Goal: Navigation & Orientation: Find specific page/section

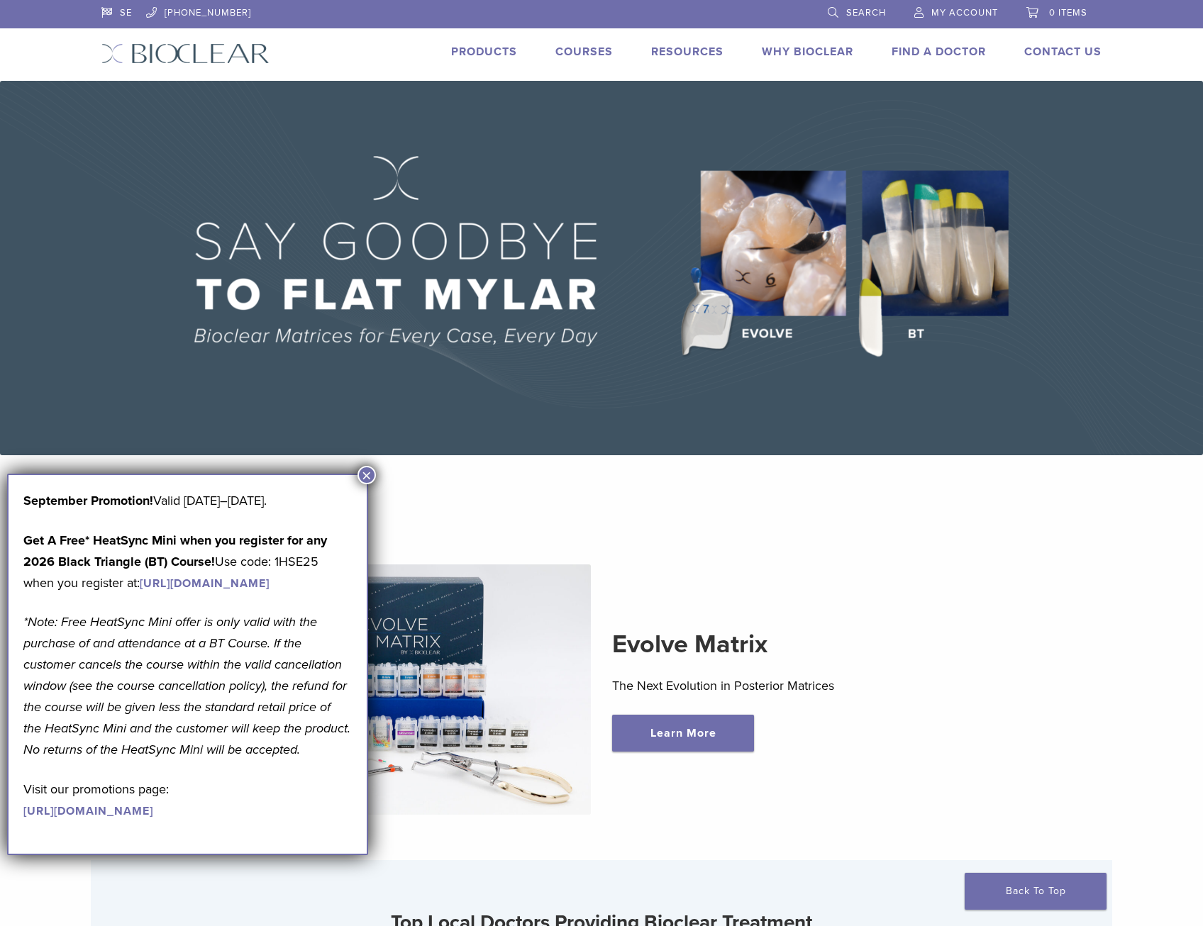
click at [367, 473] on button "×" at bounding box center [366, 475] width 18 height 18
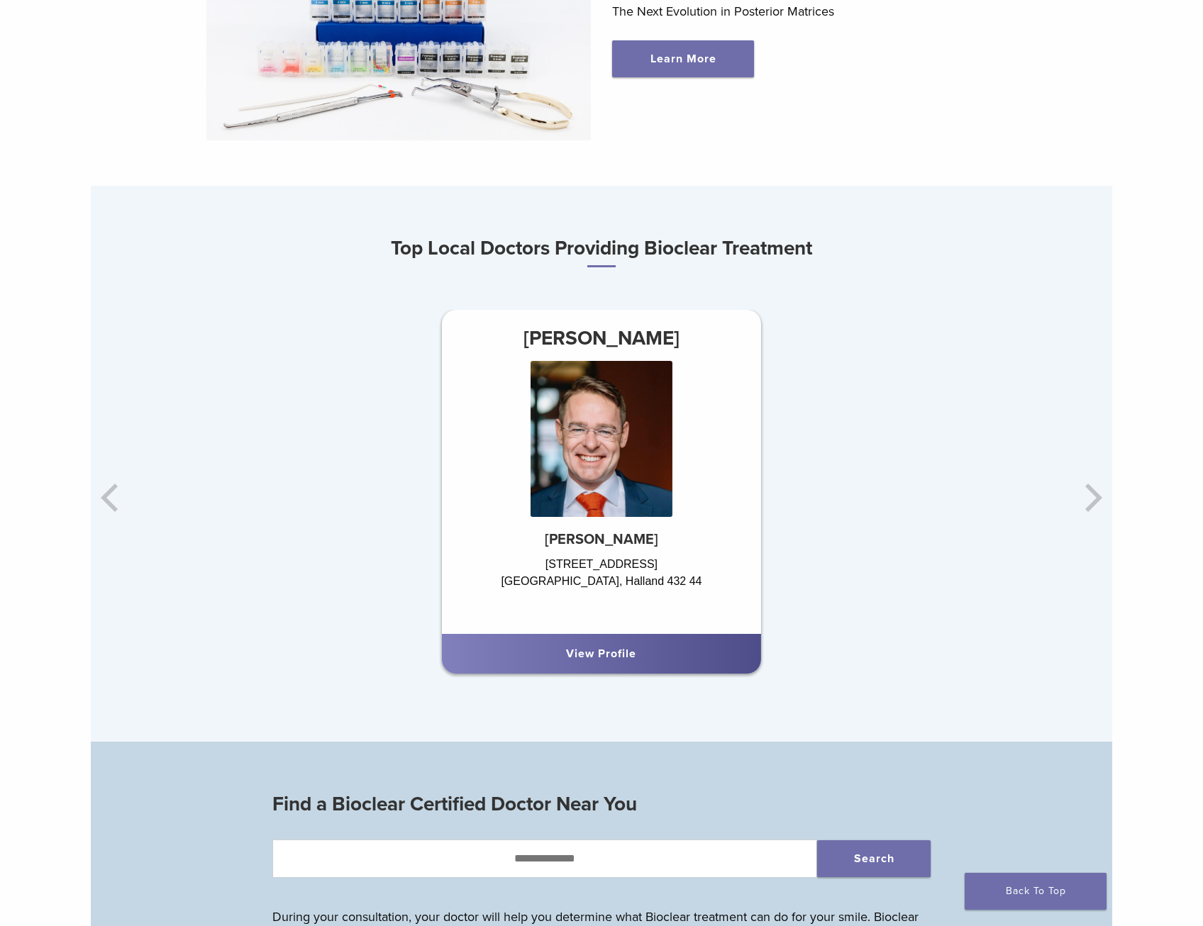
scroll to position [709, 0]
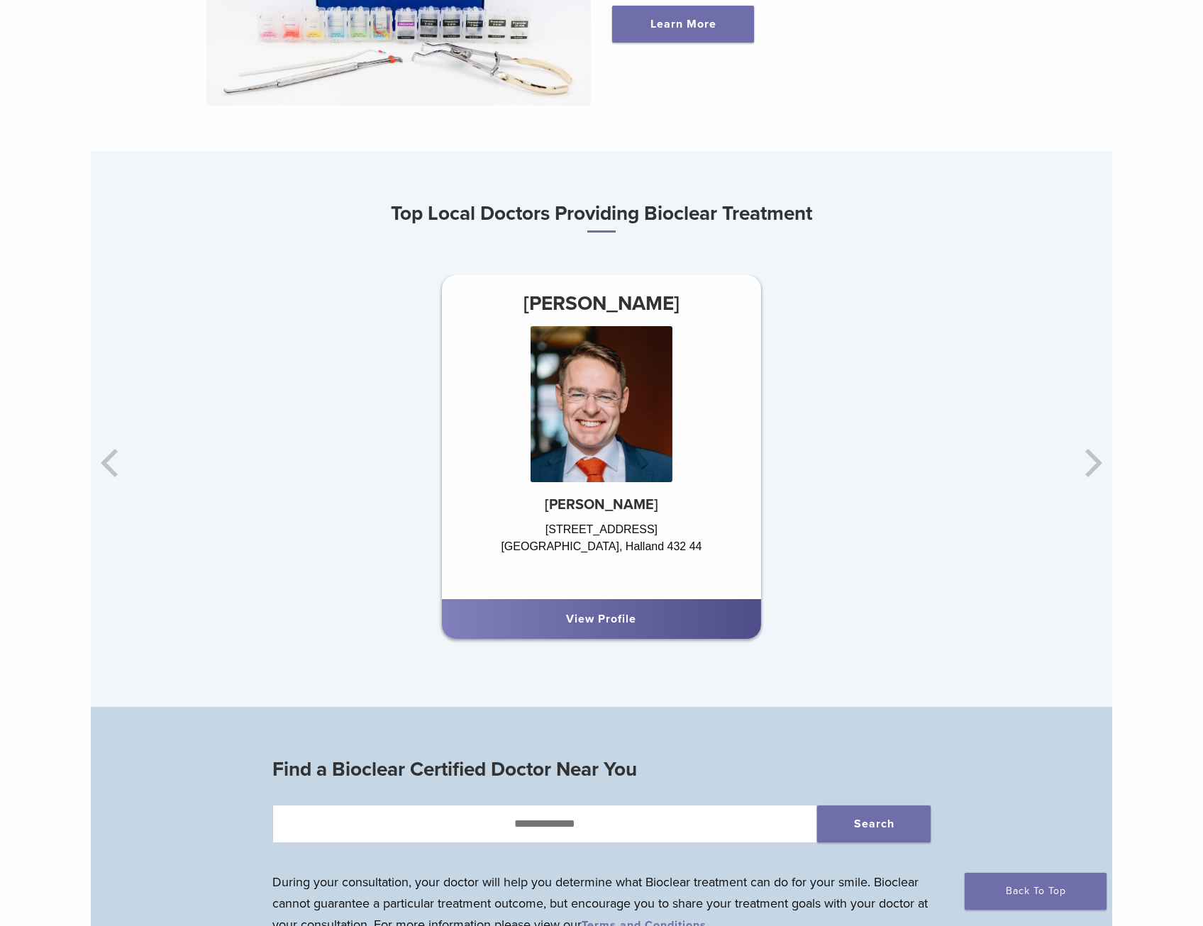
click at [1094, 467] on div "Dr. Johan Hagman Hagmans Tandvård Prästgatan 20 Varberg, Halland 432 44 View Pr…" at bounding box center [941, 462] width 1021 height 375
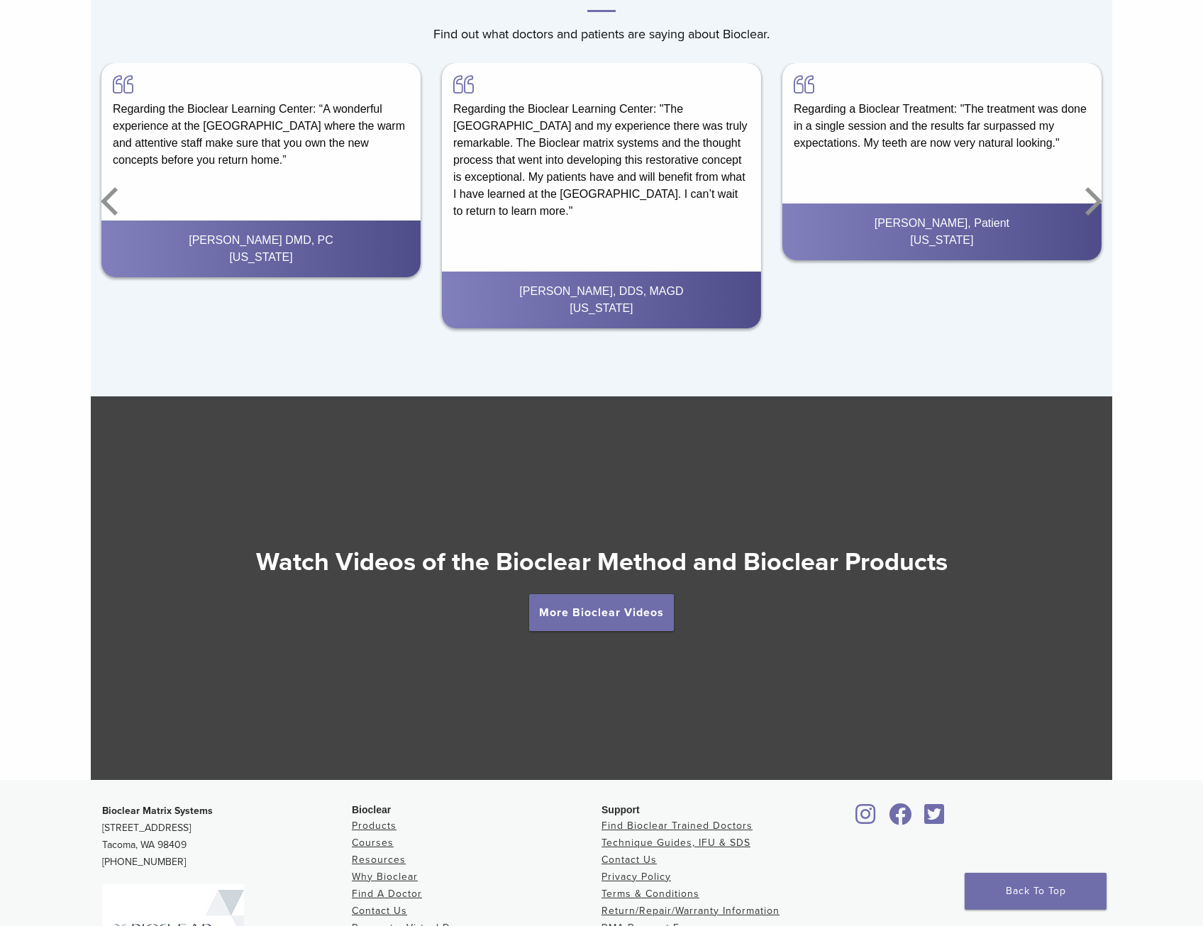
scroll to position [2352, 0]
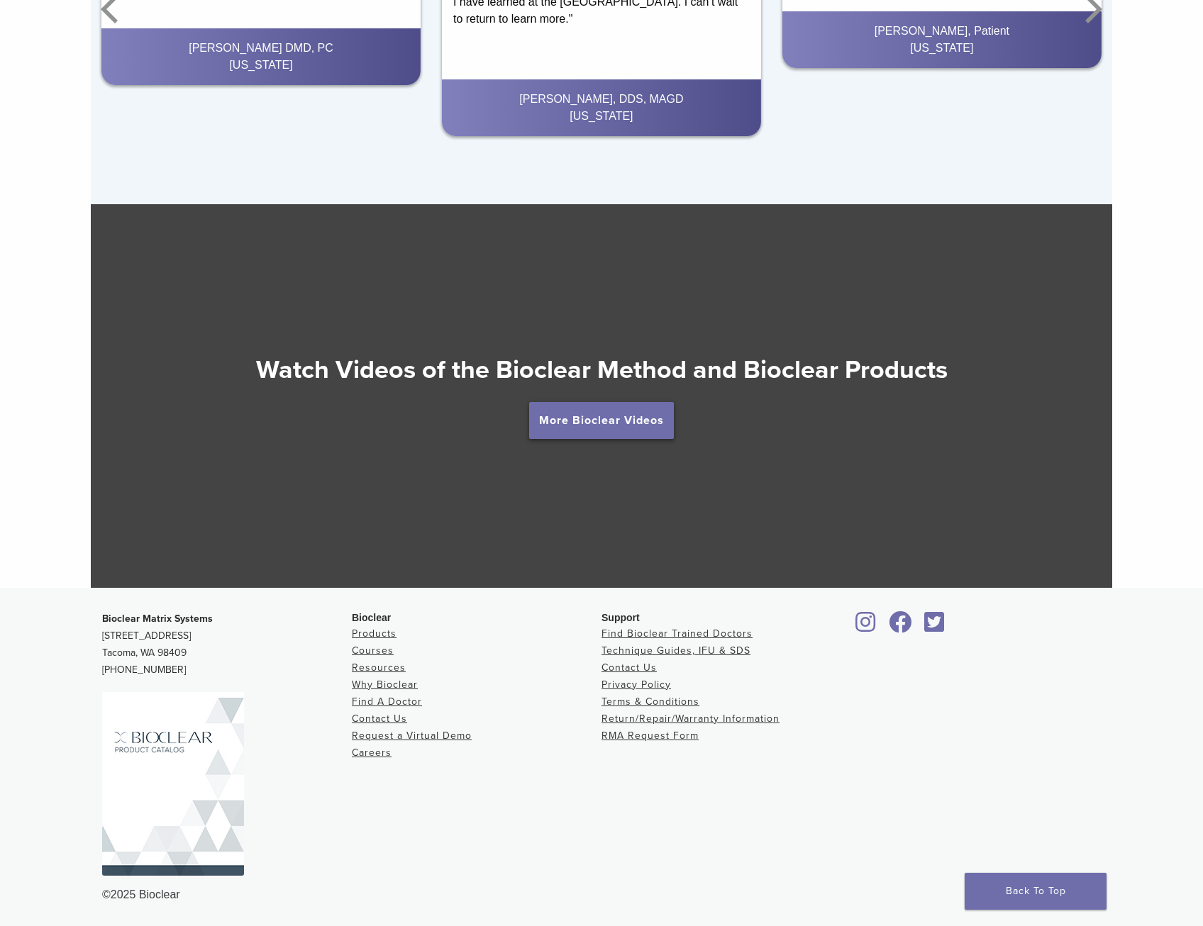
click at [597, 416] on link "More Bioclear Videos" at bounding box center [601, 420] width 145 height 37
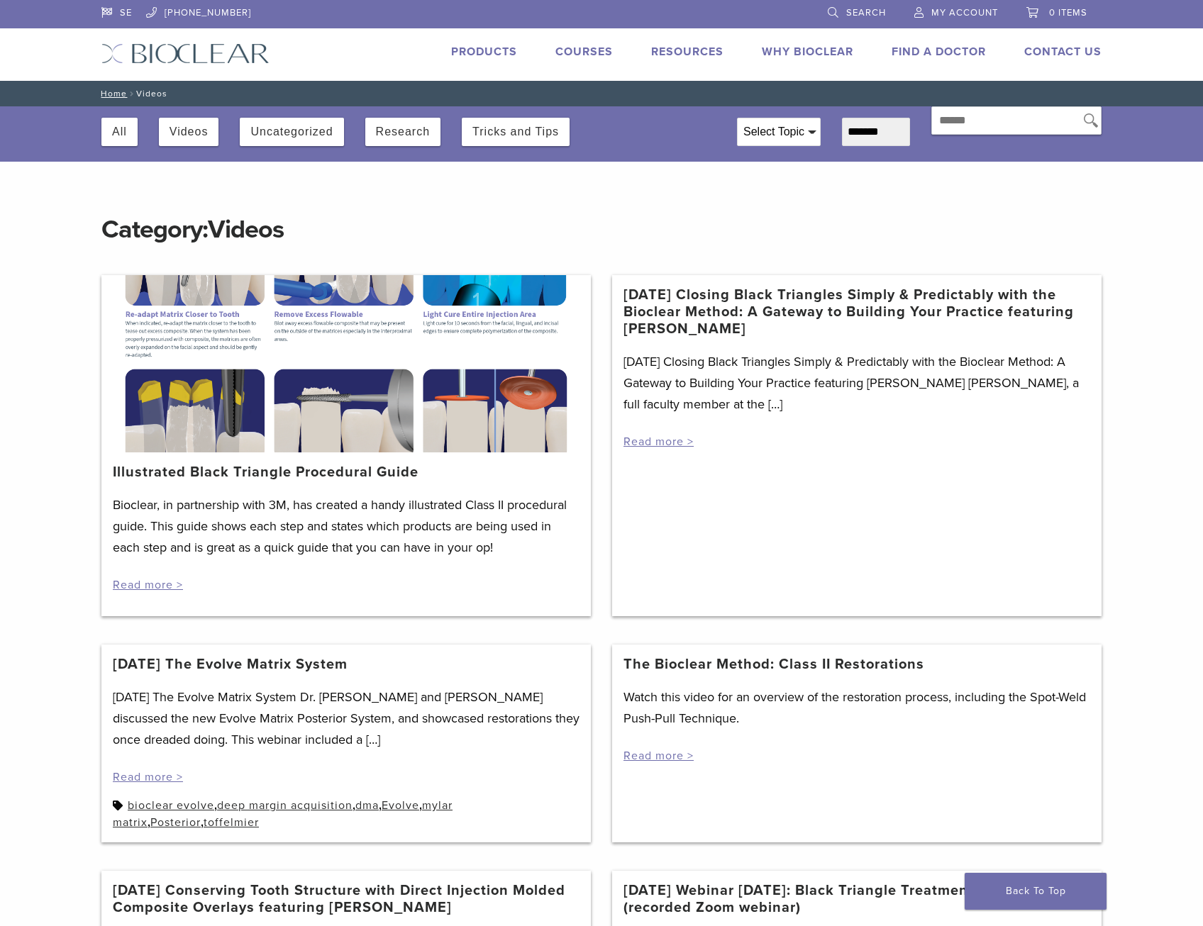
click at [489, 50] on link "Products" at bounding box center [484, 52] width 66 height 14
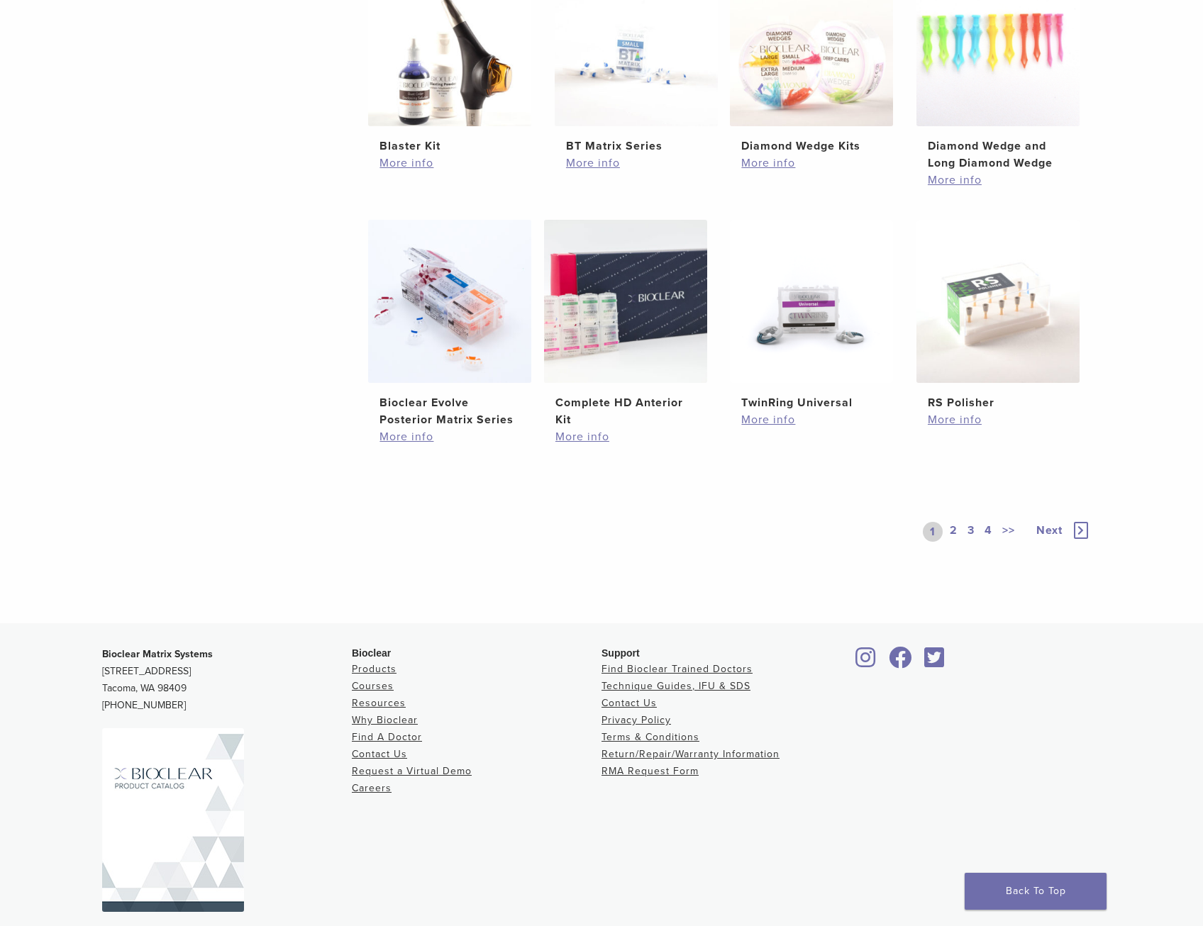
scroll to position [909, 0]
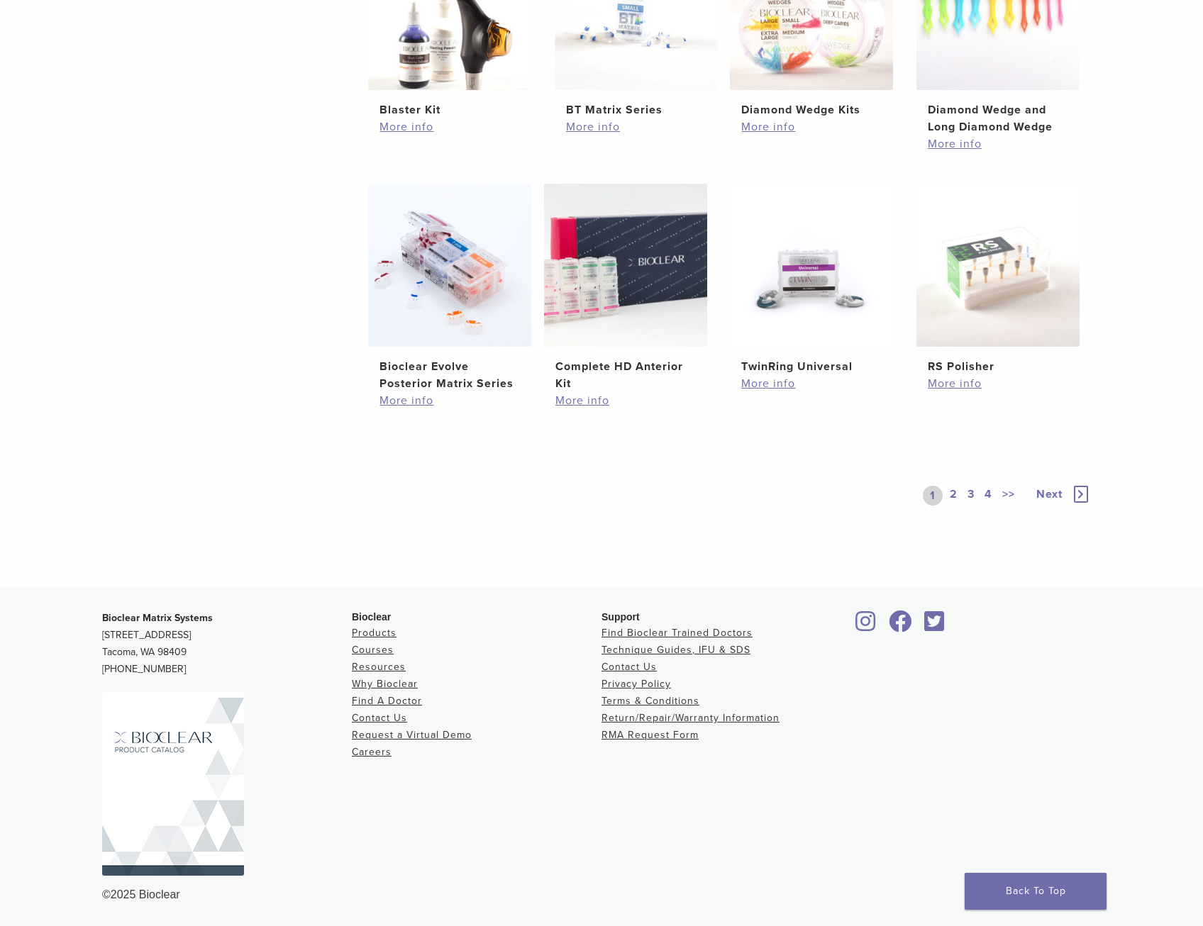
click at [987, 494] on link "4" at bounding box center [988, 496] width 13 height 20
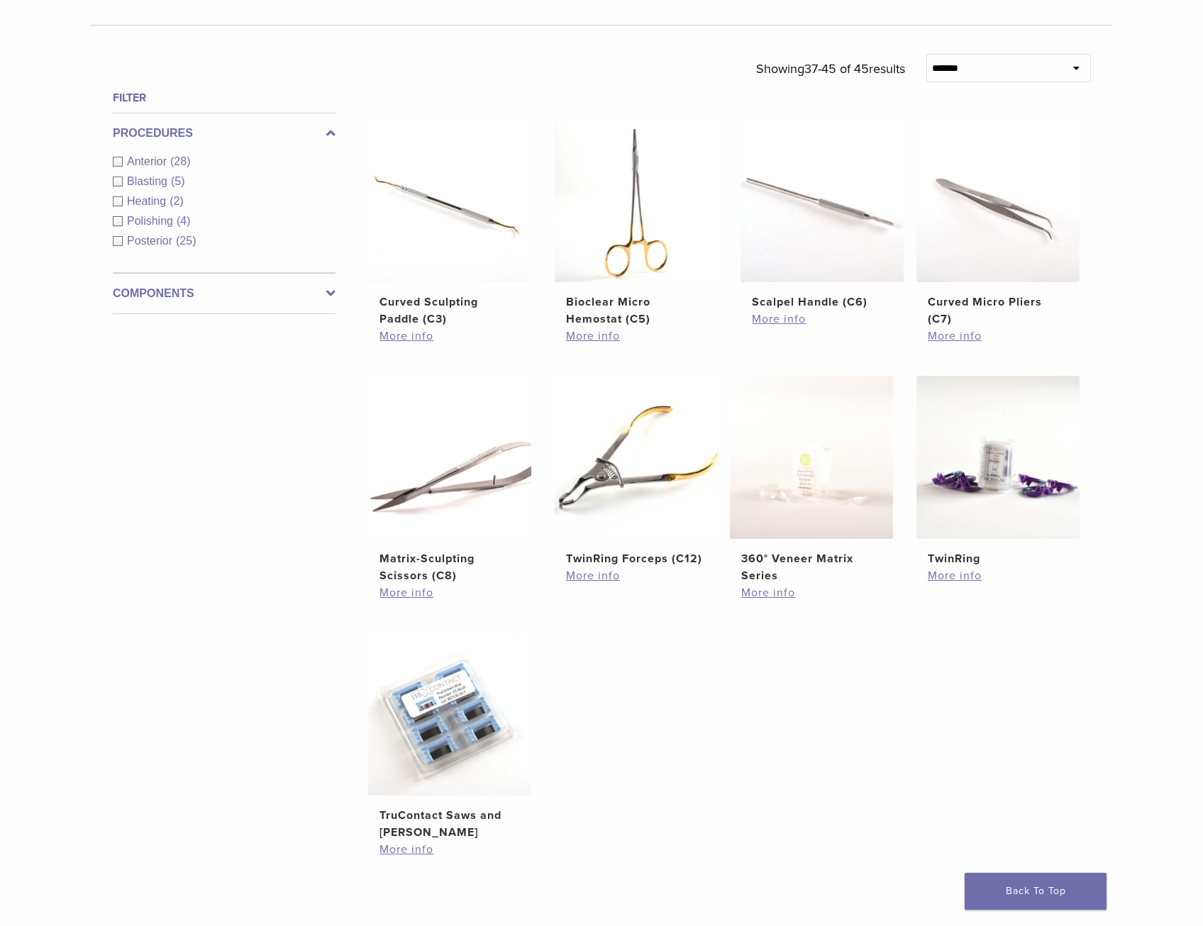
scroll to position [909, 0]
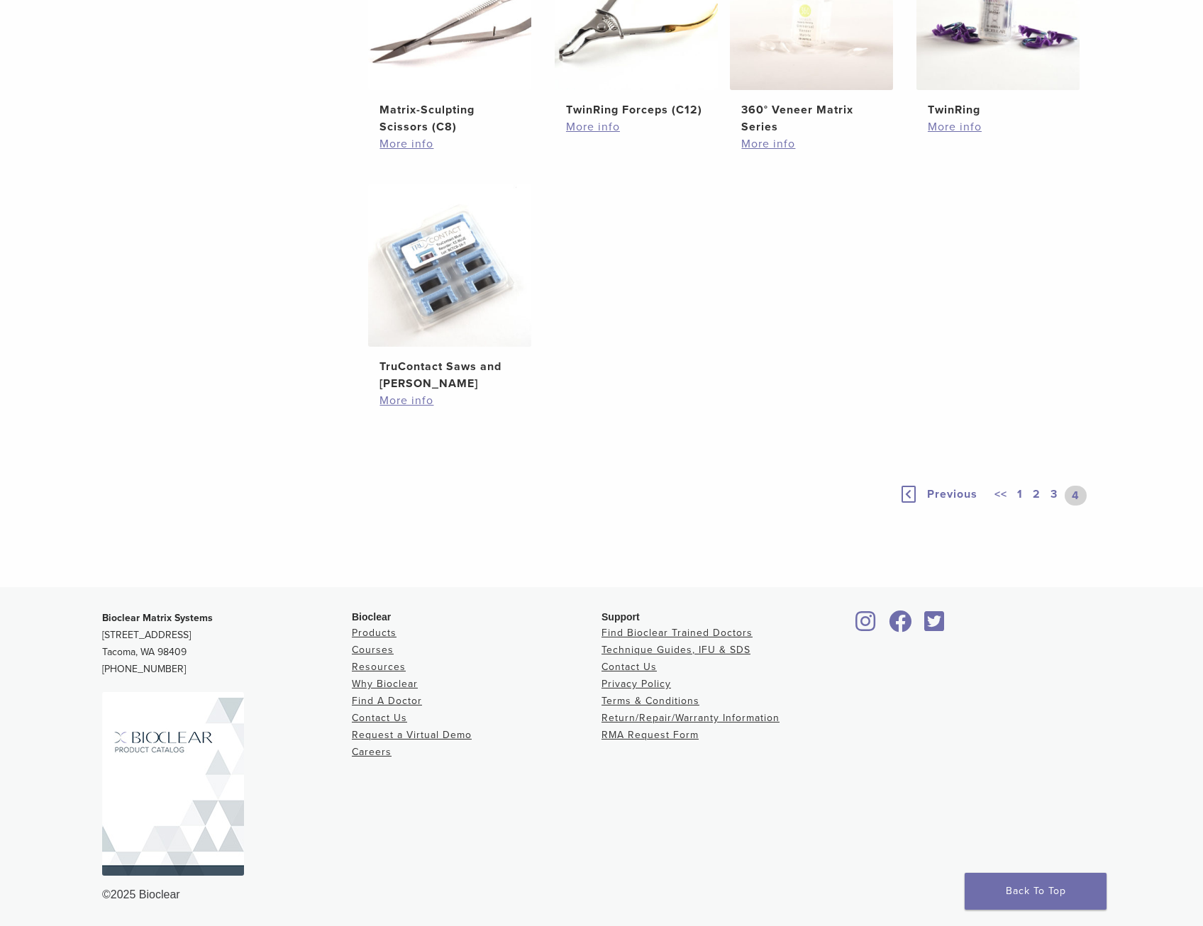
click at [1039, 494] on link "2" at bounding box center [1036, 496] width 13 height 20
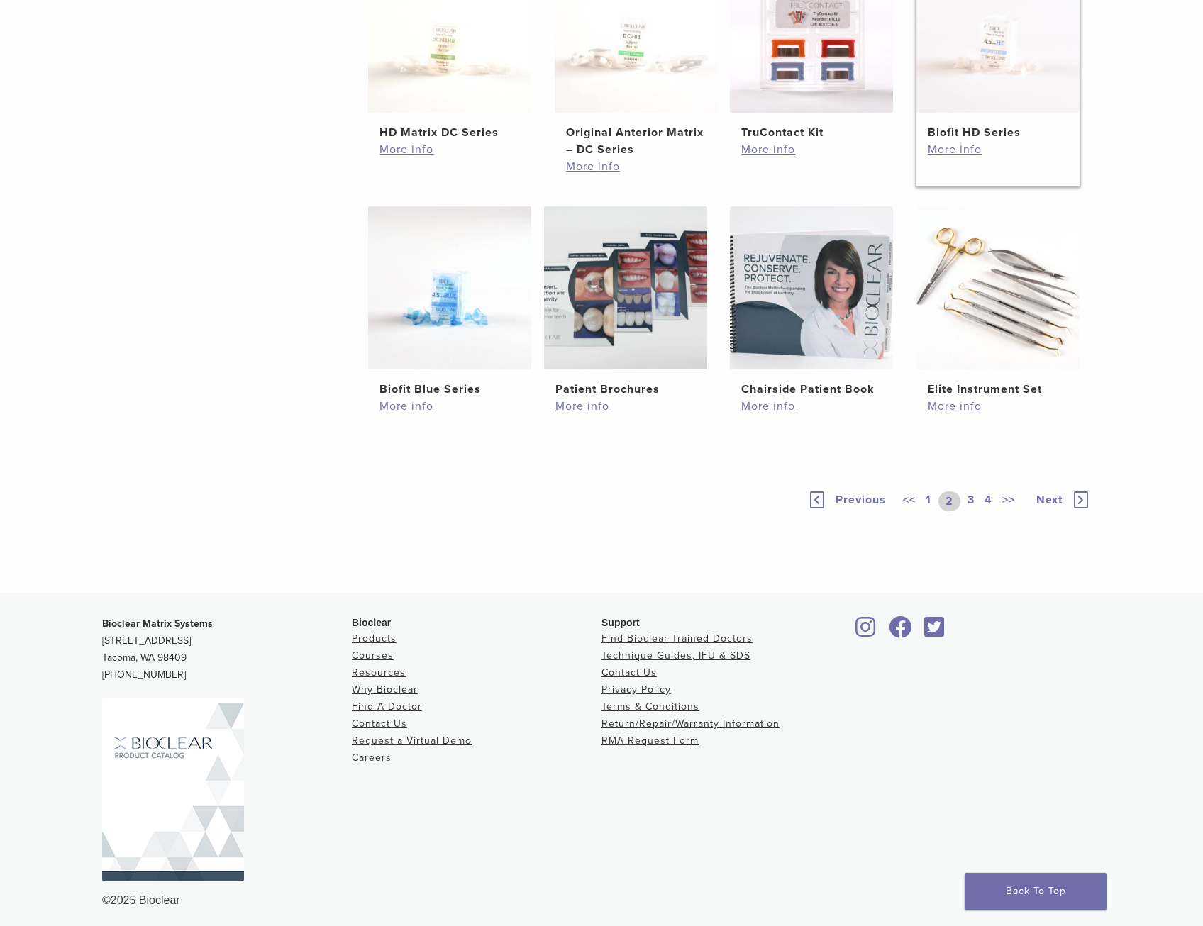
scroll to position [892, 0]
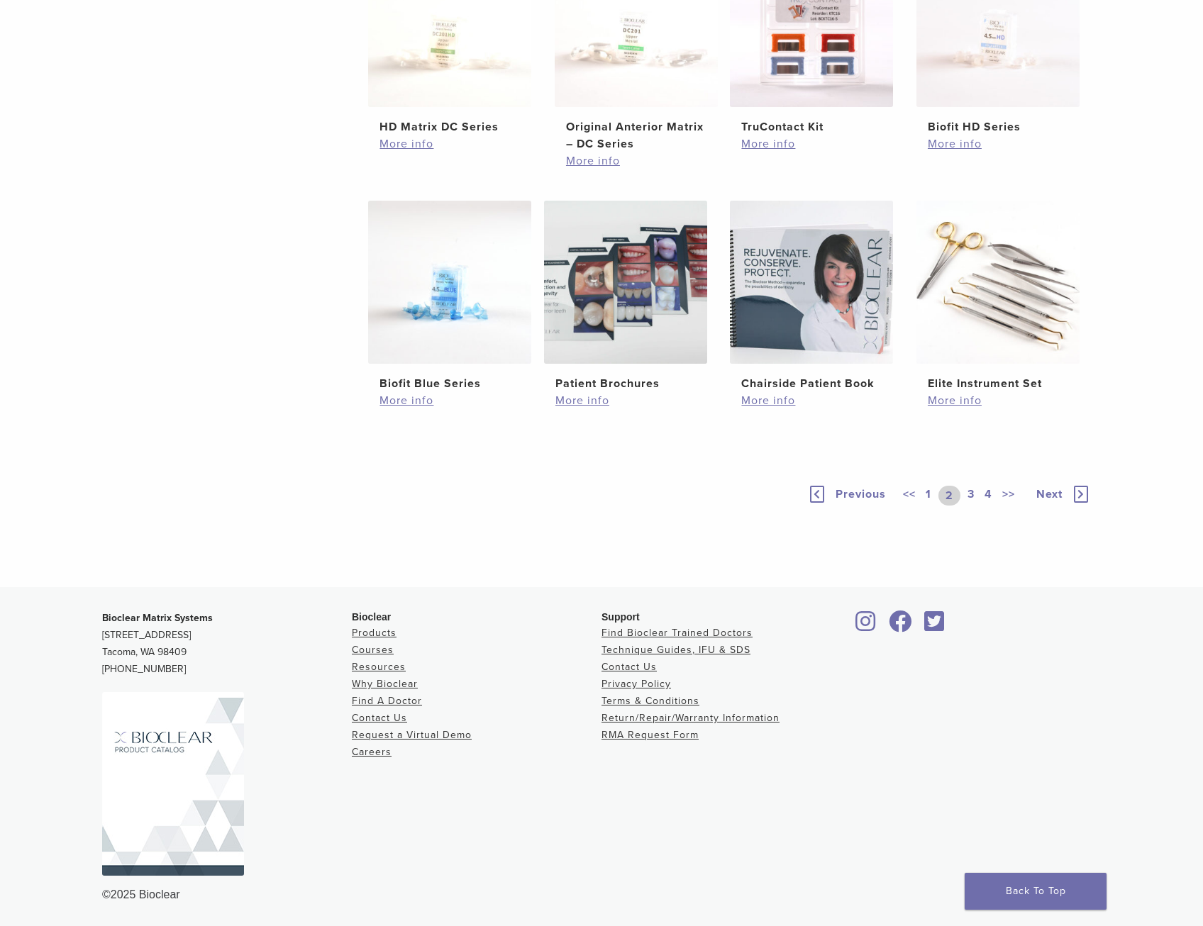
click at [973, 491] on link "3" at bounding box center [971, 496] width 13 height 20
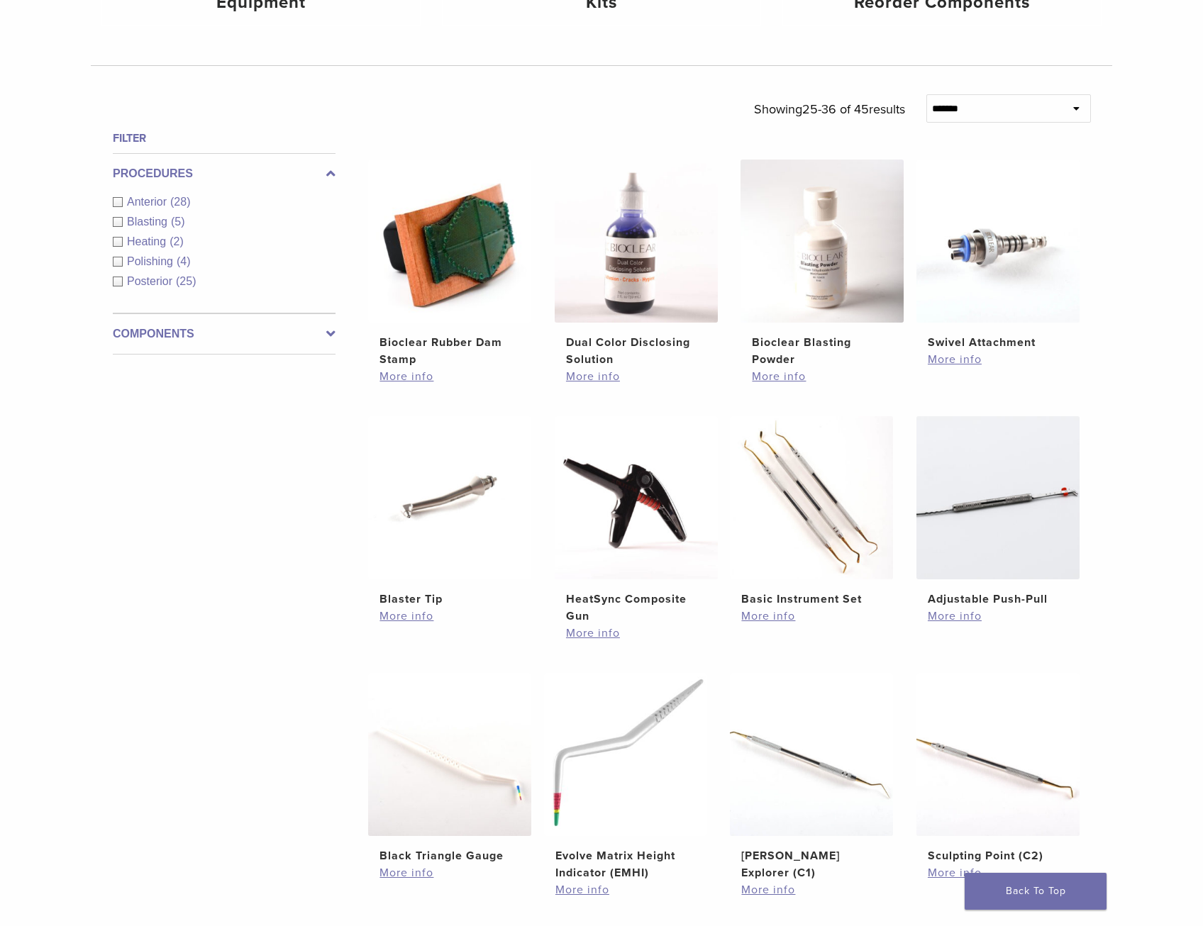
scroll to position [892, 0]
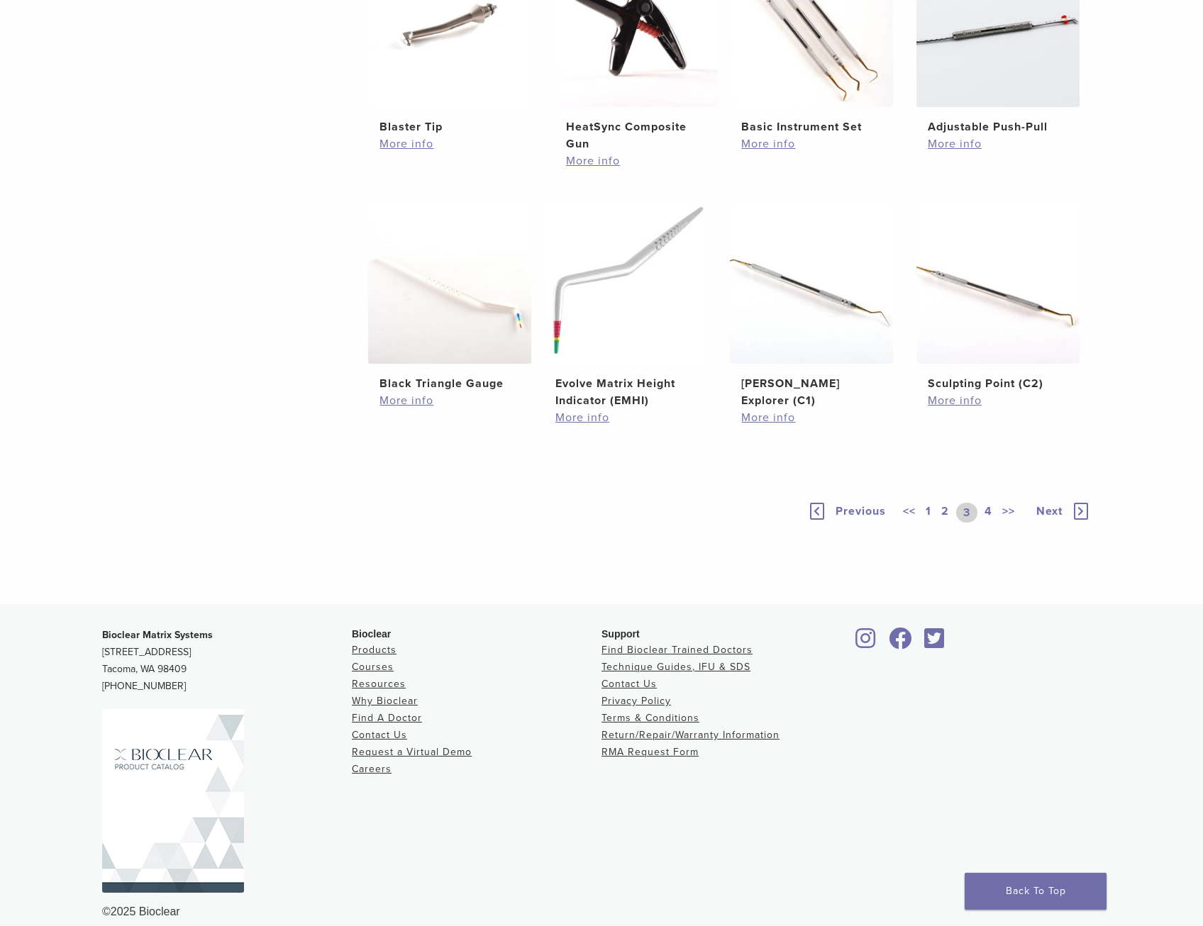
click at [144, 821] on img at bounding box center [173, 801] width 142 height 184
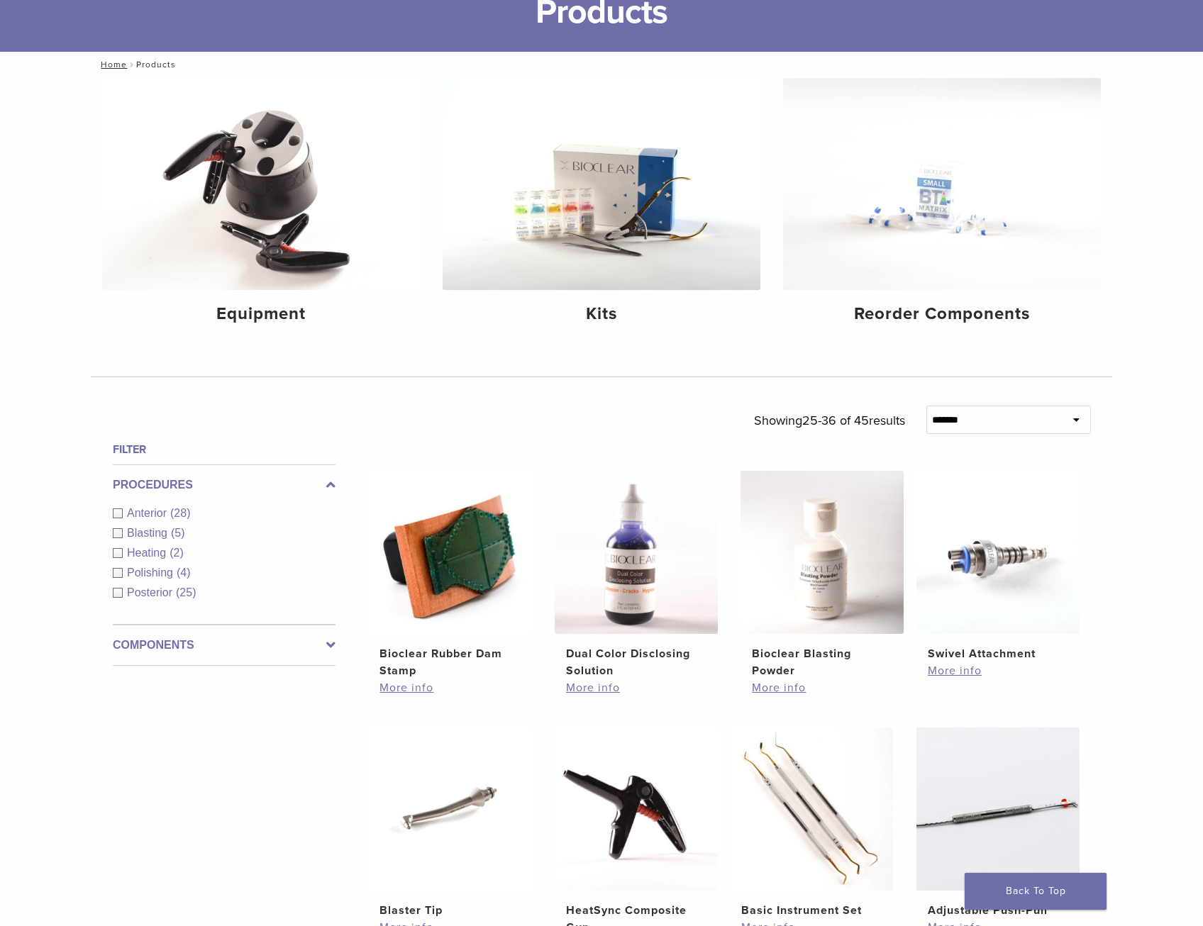
scroll to position [0, 0]
